Goal: Browse casually: Explore the website without a specific task or goal

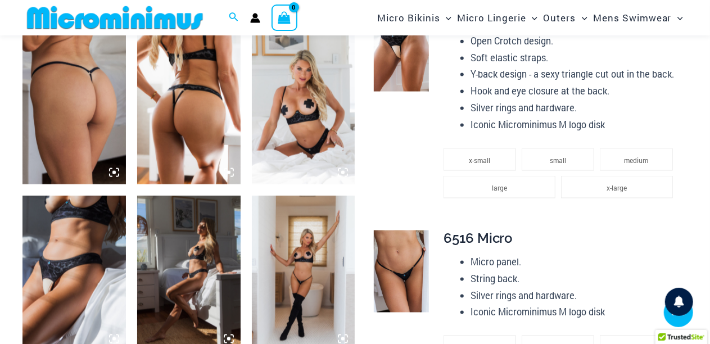
scroll to position [777, 0]
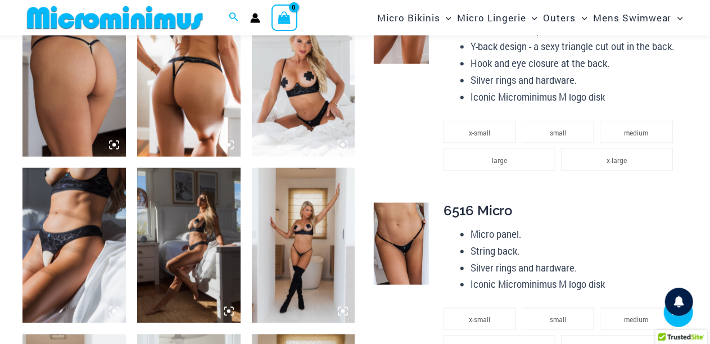
type input "**********"
click at [309, 246] on img at bounding box center [303, 245] width 103 height 155
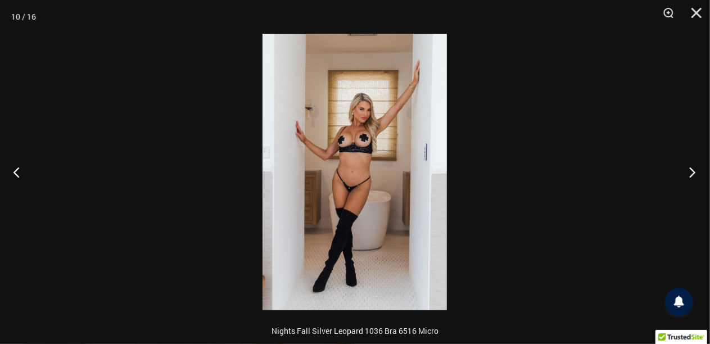
click at [693, 171] on button "Next" at bounding box center [689, 172] width 42 height 56
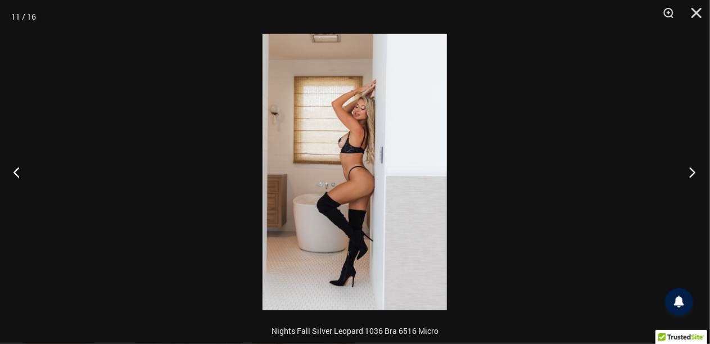
click at [693, 171] on button "Next" at bounding box center [689, 172] width 42 height 56
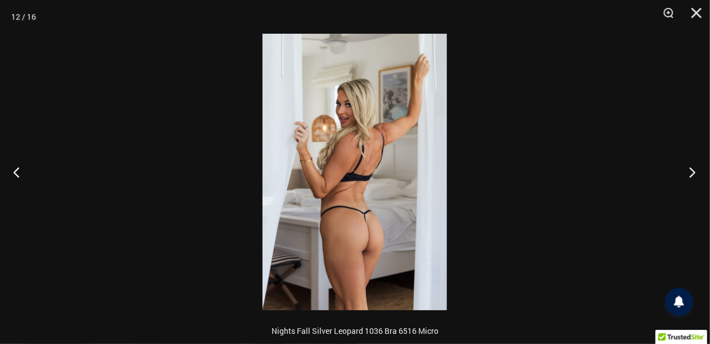
click at [693, 171] on button "Next" at bounding box center [689, 172] width 42 height 56
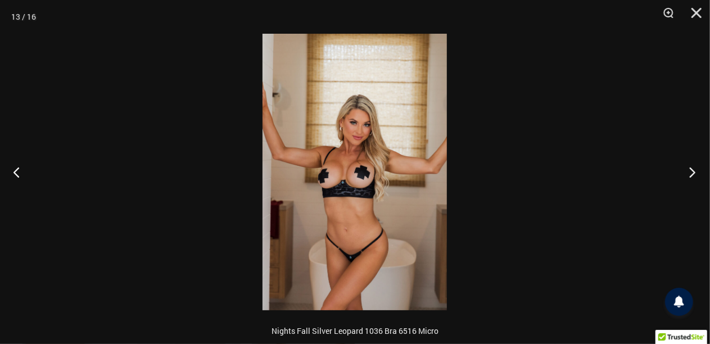
click at [693, 171] on button "Next" at bounding box center [689, 172] width 42 height 56
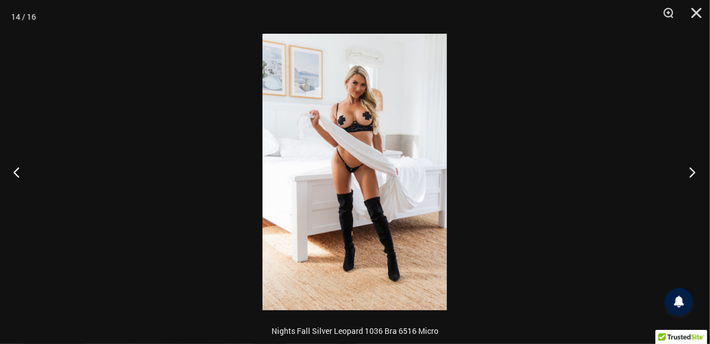
click at [693, 171] on button "Next" at bounding box center [689, 172] width 42 height 56
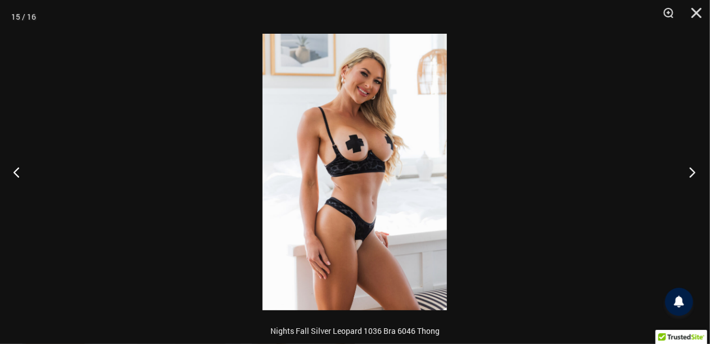
click at [693, 171] on button "Next" at bounding box center [689, 172] width 42 height 56
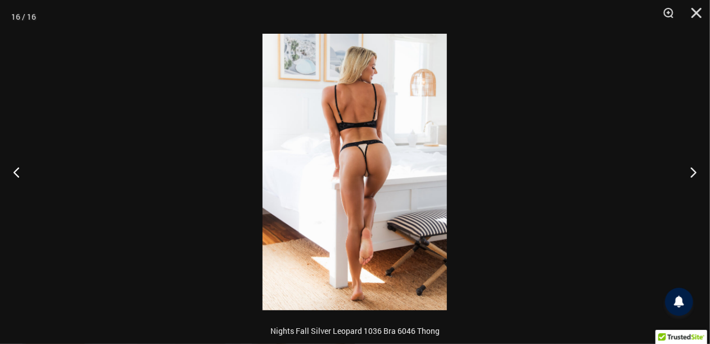
click at [379, 156] on img at bounding box center [355, 172] width 184 height 277
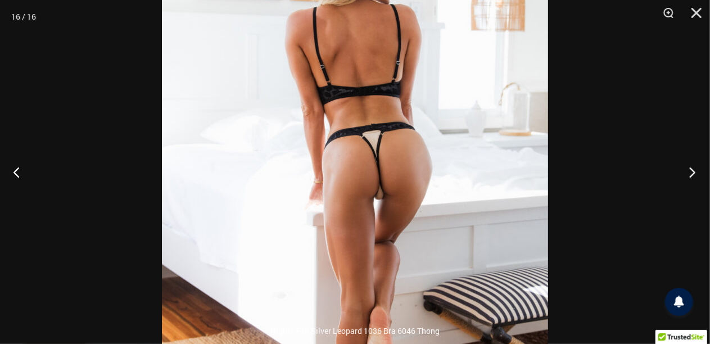
click at [691, 171] on button "Next" at bounding box center [689, 172] width 42 height 56
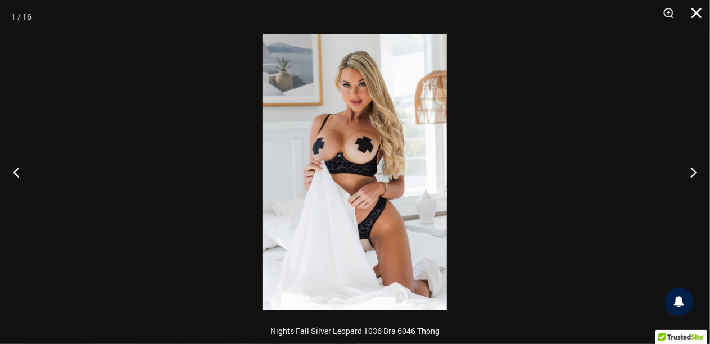
click at [695, 13] on button "Close" at bounding box center [693, 17] width 28 height 34
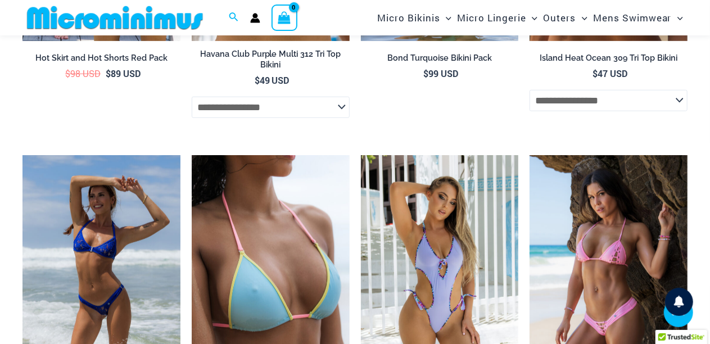
scroll to position [2632, 0]
